Goal: Task Accomplishment & Management: Manage account settings

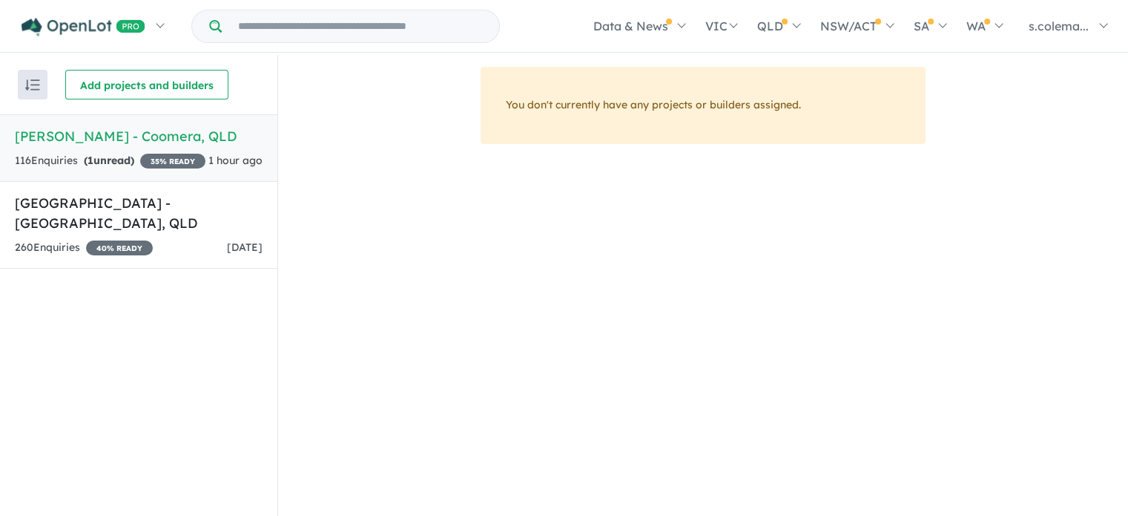
click at [157, 170] on div "116 Enquir ies ( 1 unread) 35 % READY" at bounding box center [110, 161] width 191 height 18
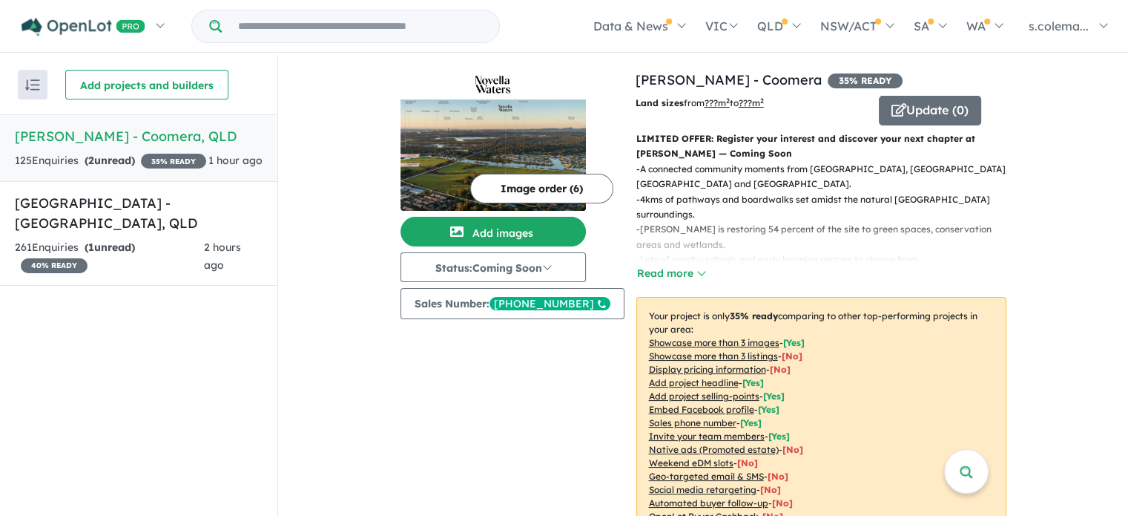
click at [142, 159] on div "125 Enquir ies ( 2 unread) 35 % READY" at bounding box center [110, 161] width 191 height 18
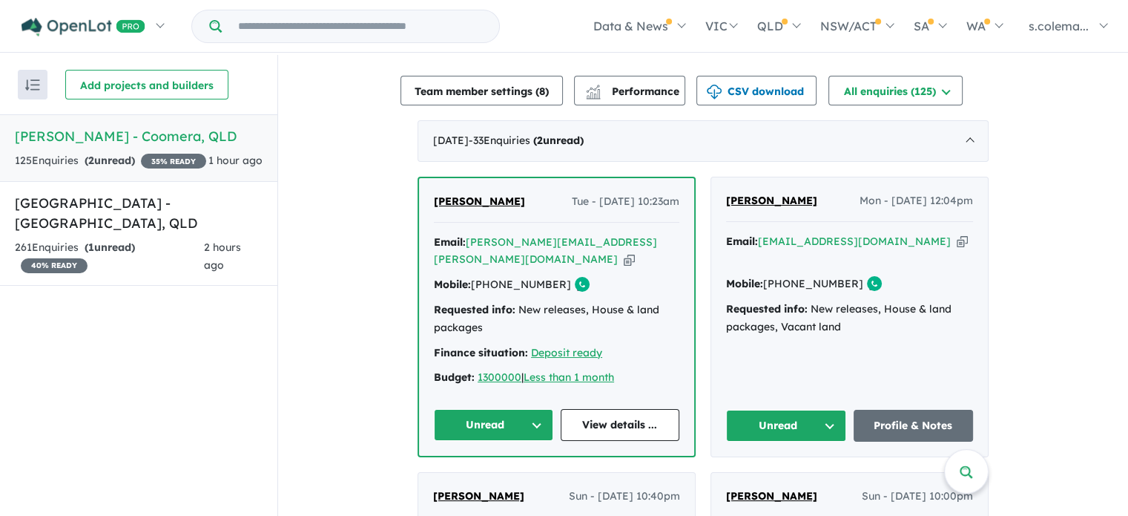
scroll to position [484, 0]
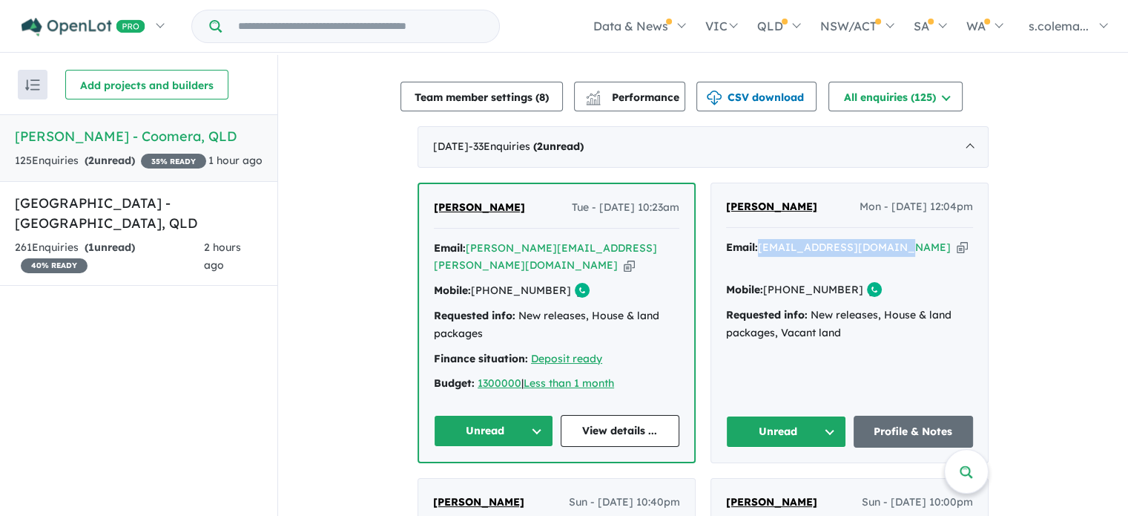
drag, startPoint x: 899, startPoint y: 237, endPoint x: 760, endPoint y: 243, distance: 139.6
click at [760, 243] on div "Email: emika96_0u0@hotmail.com Copied!" at bounding box center [849, 257] width 247 height 36
copy a%20Novella%20Waters%20-%20Coomera"] "emika96_0u0@hotmail.com"
click at [825, 415] on button "Unread" at bounding box center [786, 431] width 120 height 32
click at [809, 484] on button "Assigned" at bounding box center [791, 501] width 129 height 34
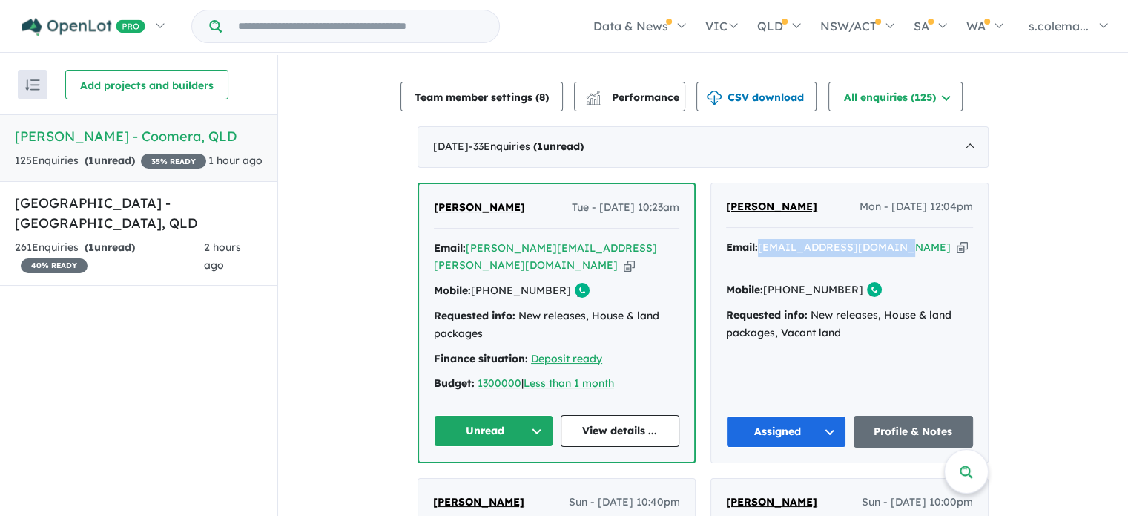
drag, startPoint x: 820, startPoint y: 200, endPoint x: 725, endPoint y: 191, distance: 95.4
click at [726, 198] on div "Emika McCarthy Mon - 15/09/2025, 12:04pm" at bounding box center [849, 213] width 247 height 30
copy span "Emika McCarthy"
drag, startPoint x: 843, startPoint y: 259, endPoint x: 786, endPoint y: 267, distance: 57.7
click at [786, 281] on div "Mobile: +61 412 948 053 Copied!" at bounding box center [849, 290] width 247 height 18
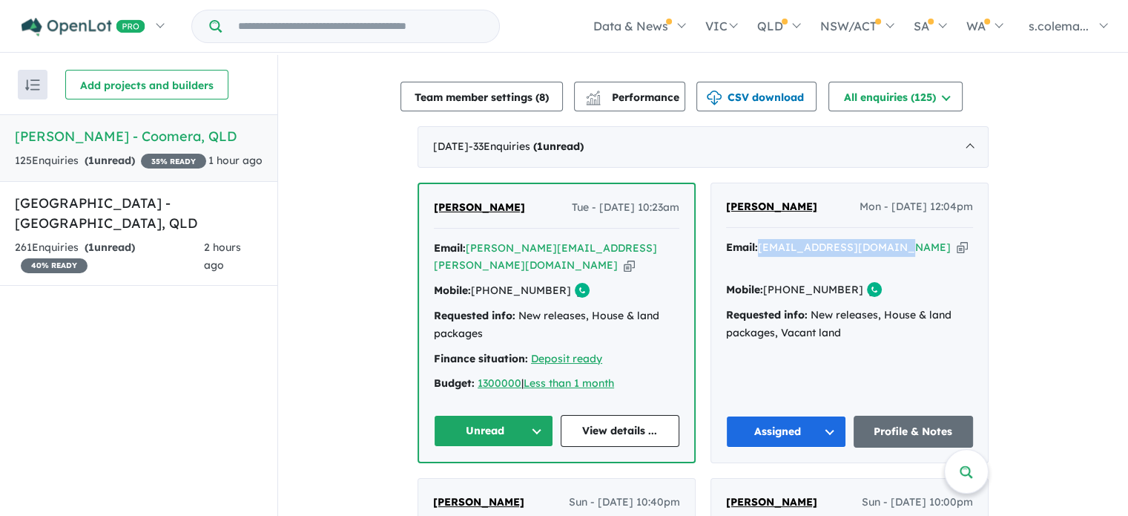
copy link "412 948 053"
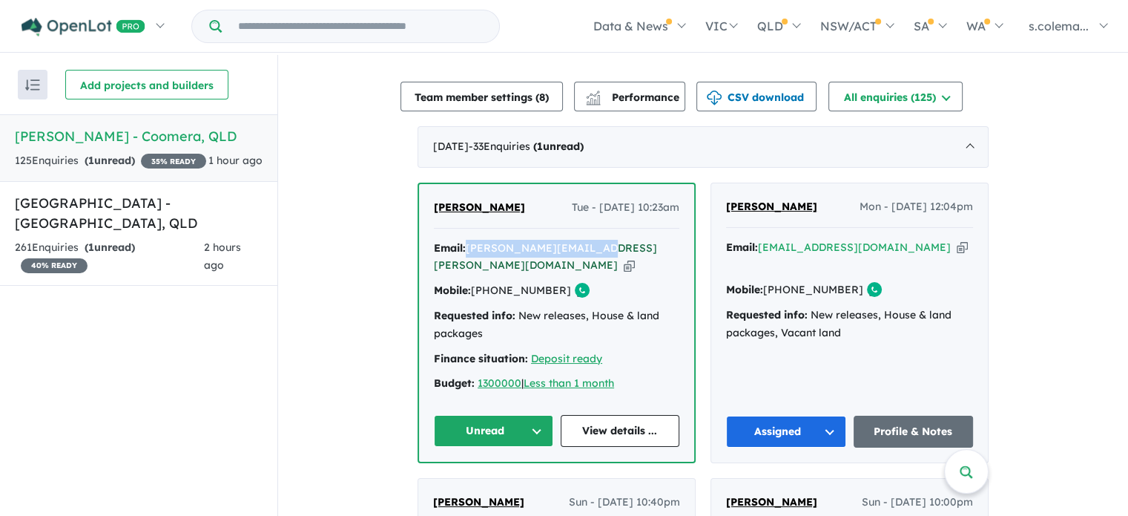
drag, startPoint x: 592, startPoint y: 237, endPoint x: 466, endPoint y: 237, distance: 126.1
click at [466, 240] on div "Email: shuk.leung@outlook.com Copied!" at bounding box center [557, 258] width 246 height 36
copy a%20Novella%20Waters%20-%20Coomera"] "shuk.leung@outlook.com"
click at [515, 415] on button "Unread" at bounding box center [493, 431] width 119 height 32
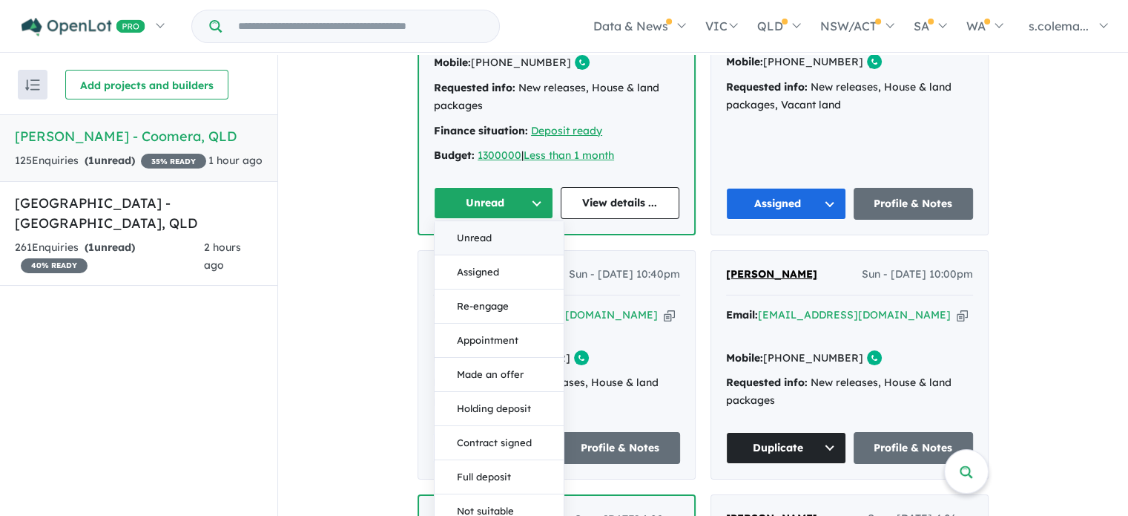
scroll to position [855, 0]
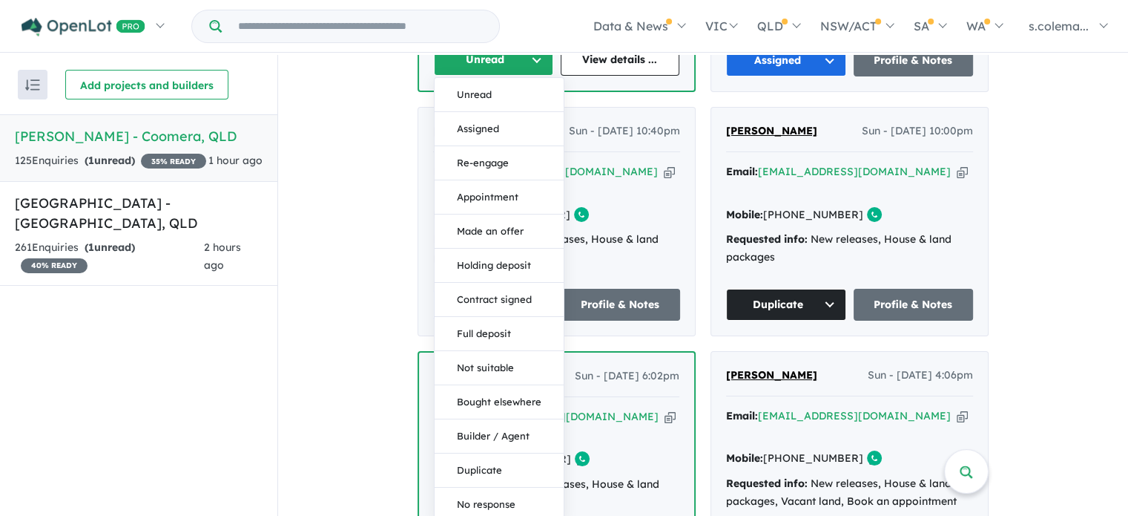
click at [500, 453] on button "Duplicate" at bounding box center [499, 470] width 129 height 34
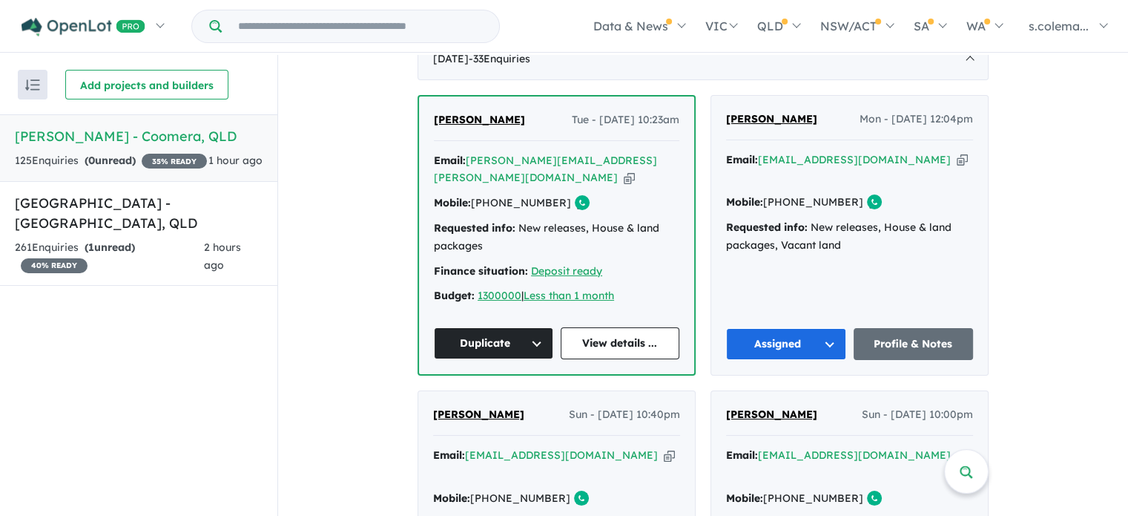
scroll to position [409, 0]
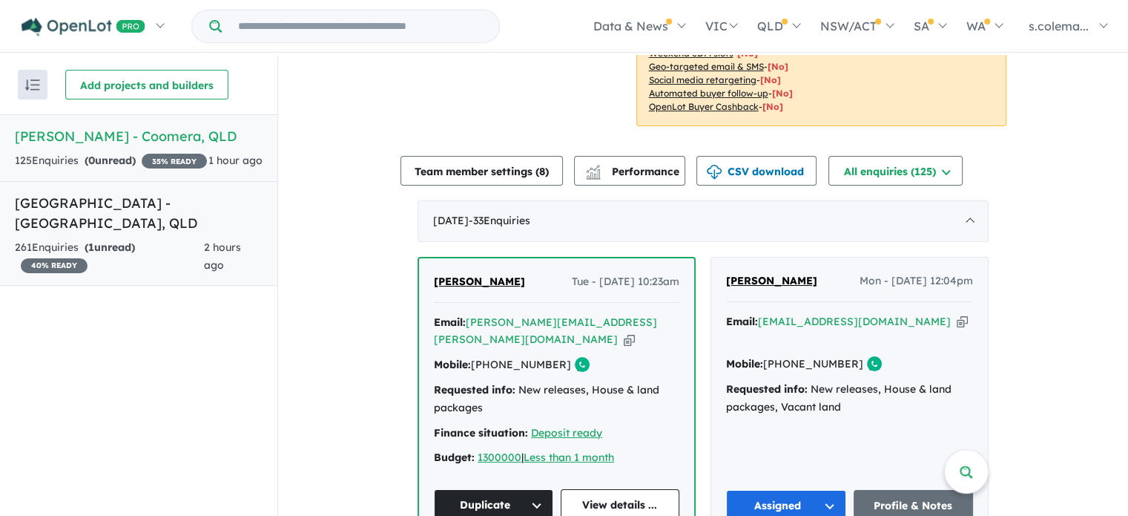
click at [139, 207] on link "Bellevue Estate - Ripley , QLD 261 Enquir ies ( 1 unread) 40 % READY 2 hours ago" at bounding box center [138, 233] width 277 height 105
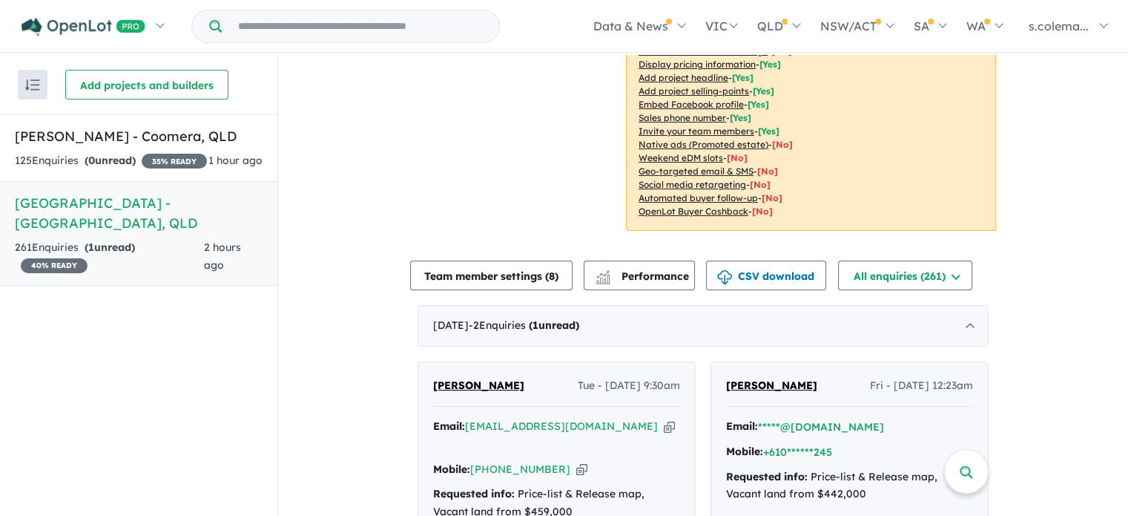
scroll to position [445, 0]
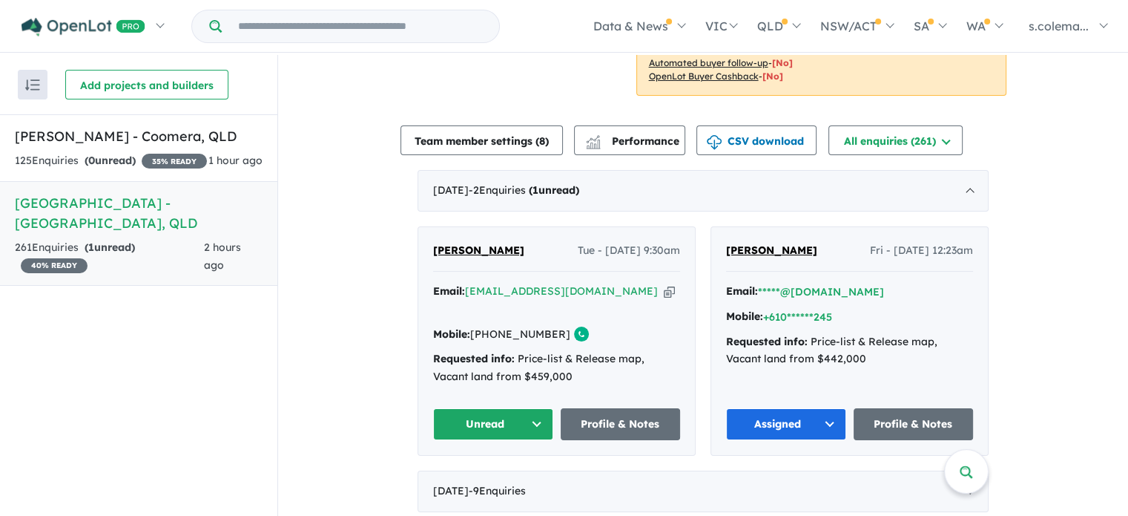
drag, startPoint x: 564, startPoint y: 263, endPoint x: 504, endPoint y: 264, distance: 60.1
click at [490, 260] on div "Agapto Zanelatto Tue - 16/09/2025, 9:30am Email: agapto@gmail.com Copied! Mobil…" at bounding box center [556, 341] width 277 height 228
drag, startPoint x: 567, startPoint y: 266, endPoint x: 468, endPoint y: 263, distance: 98.7
click at [468, 283] on div "Email: agapto@gmail.com Copied!" at bounding box center [556, 301] width 247 height 36
copy a%20Bellevue%20Estate%20-%20Ripley"] "agapto@gmail.com"
